Goal: Task Accomplishment & Management: Use online tool/utility

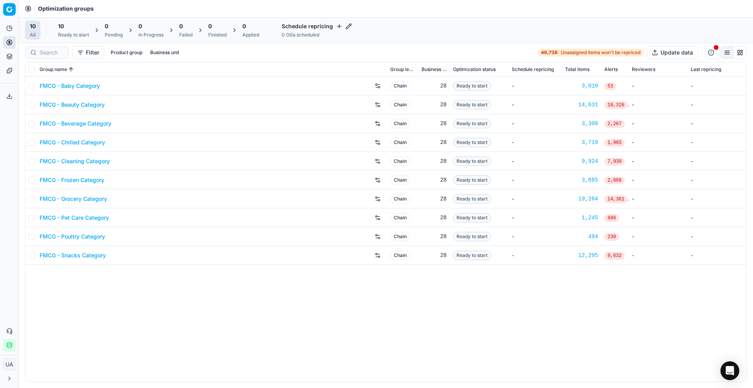
click at [75, 22] on div "10" at bounding box center [73, 26] width 31 height 8
click at [111, 27] on button "Start All" at bounding box center [107, 30] width 31 height 13
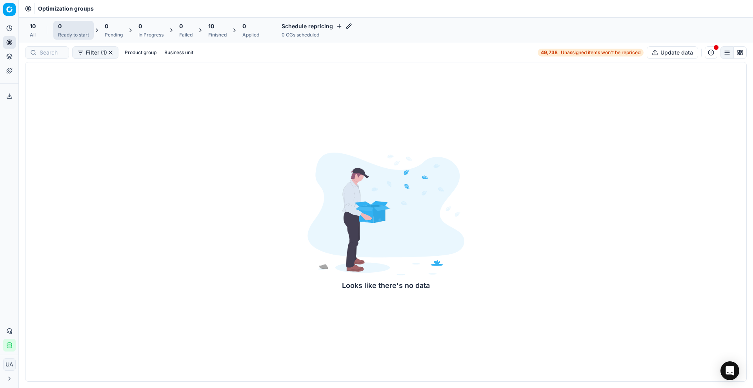
click at [219, 26] on div "10" at bounding box center [217, 26] width 18 height 8
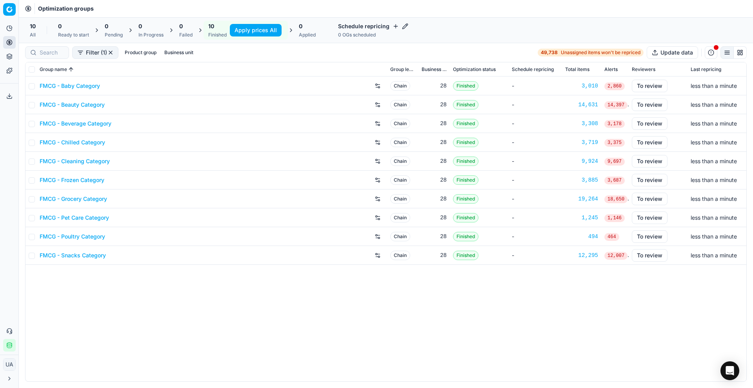
click at [11, 5] on html "Pricing platform Analytics Pricing Product portfolio Templates Export service 4…" at bounding box center [376, 194] width 753 height 388
click at [53, 57] on div "Competitive data" at bounding box center [47, 55] width 84 height 17
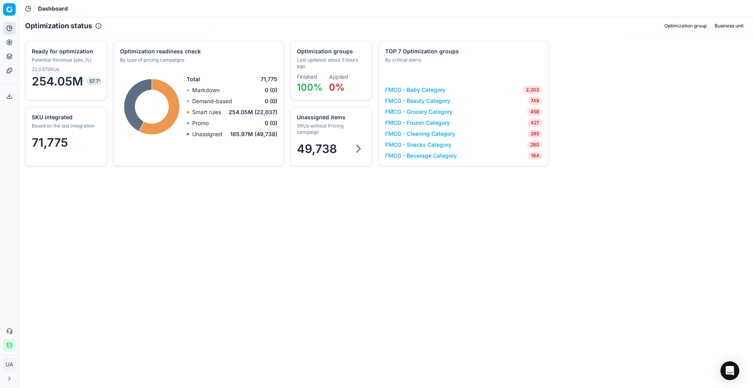
click at [316, 145] on span "49,738" at bounding box center [317, 149] width 40 height 14
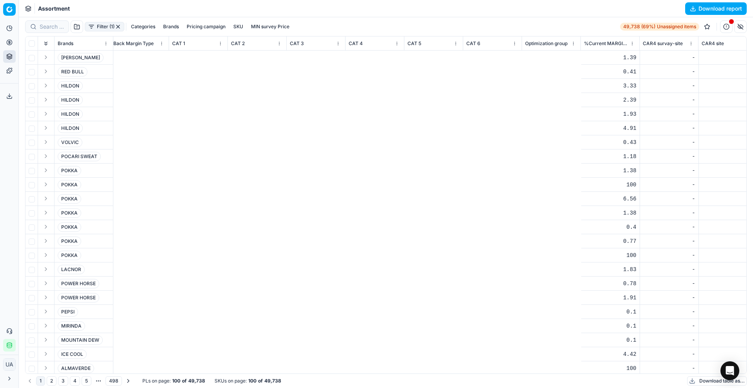
scroll to position [0, 3121]
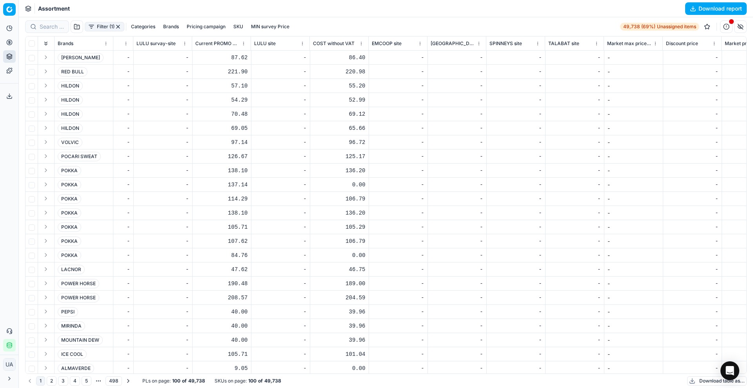
click at [701, 381] on button "Download table as..." at bounding box center [717, 380] width 60 height 9
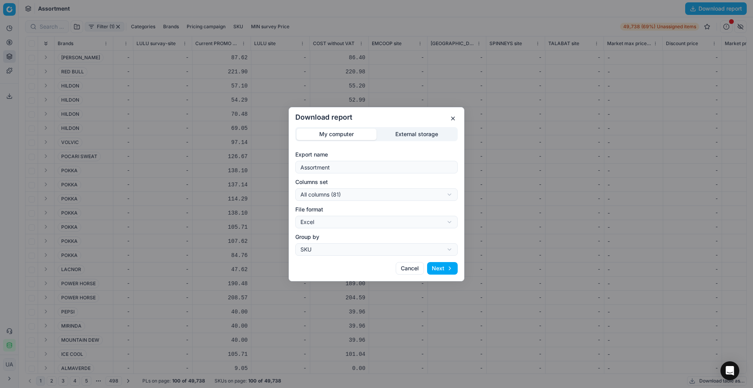
click at [445, 268] on button "Next" at bounding box center [442, 268] width 31 height 13
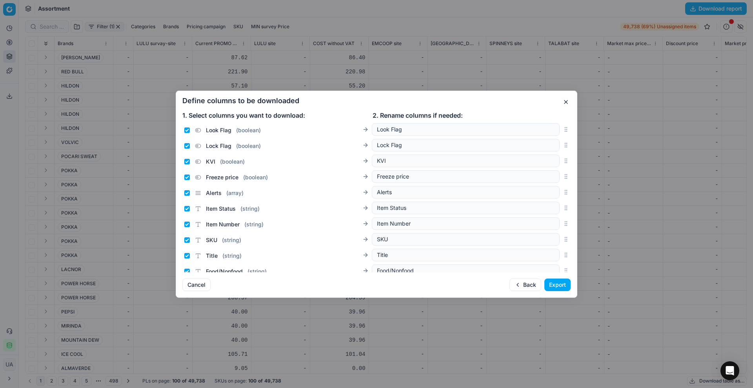
click at [550, 280] on button "Export" at bounding box center [558, 285] width 26 height 13
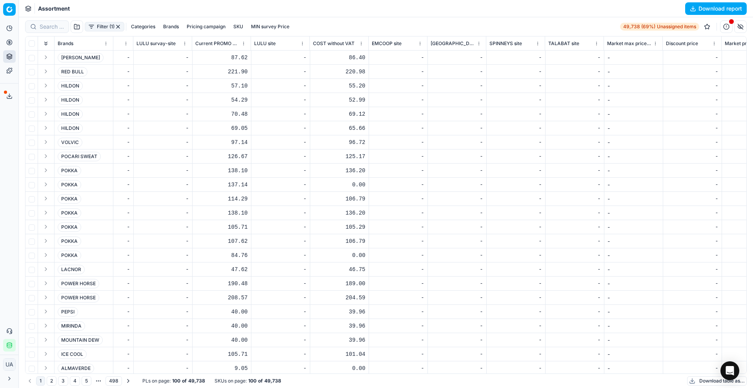
click at [7, 98] on icon at bounding box center [9, 98] width 5 height 2
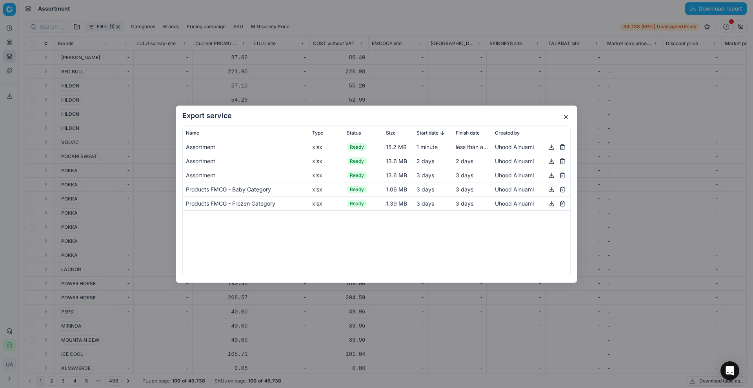
click at [553, 143] on button "button" at bounding box center [551, 146] width 9 height 9
